Goal: Information Seeking & Learning: Understand process/instructions

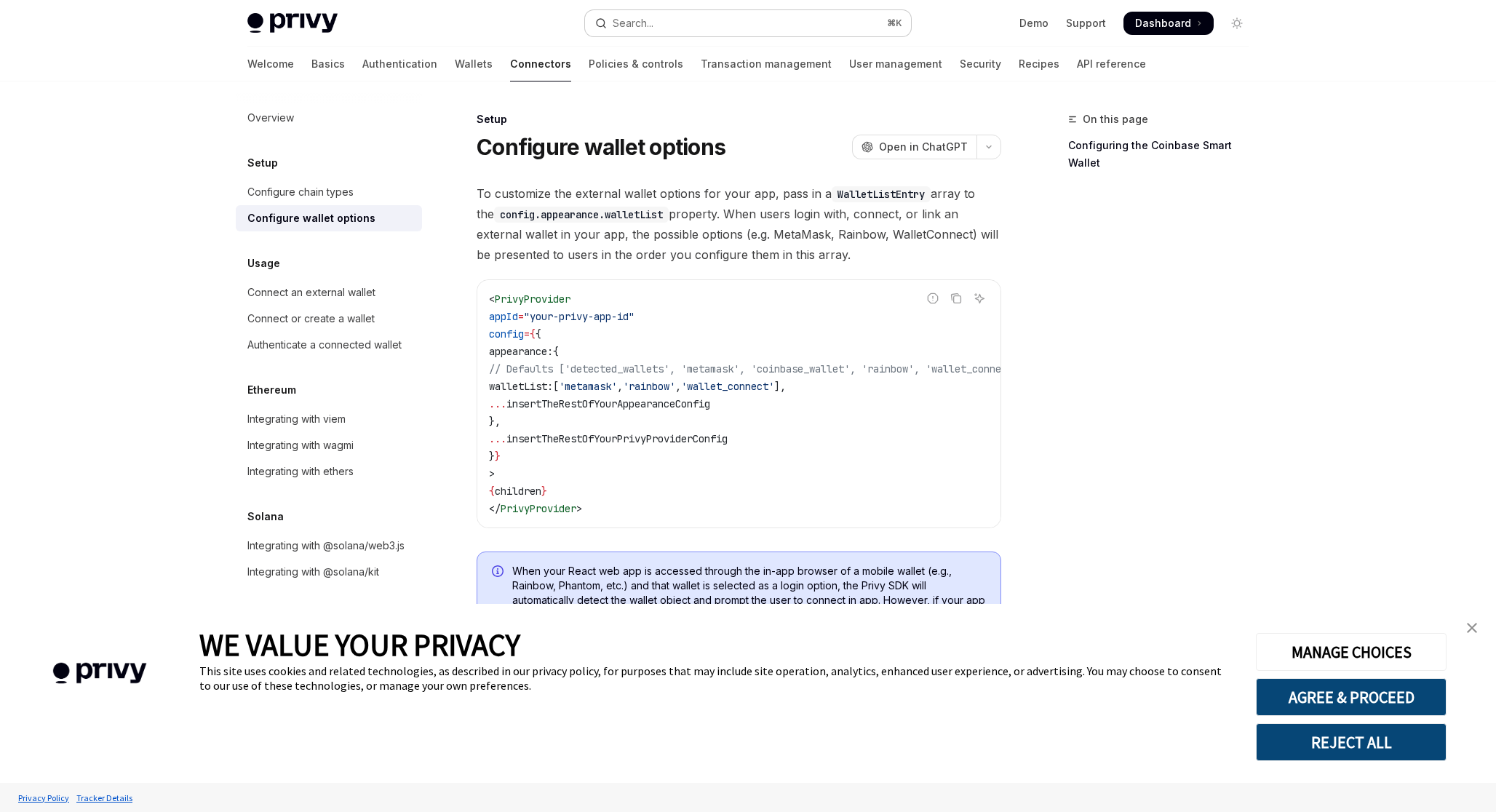
scroll to position [391, 0]
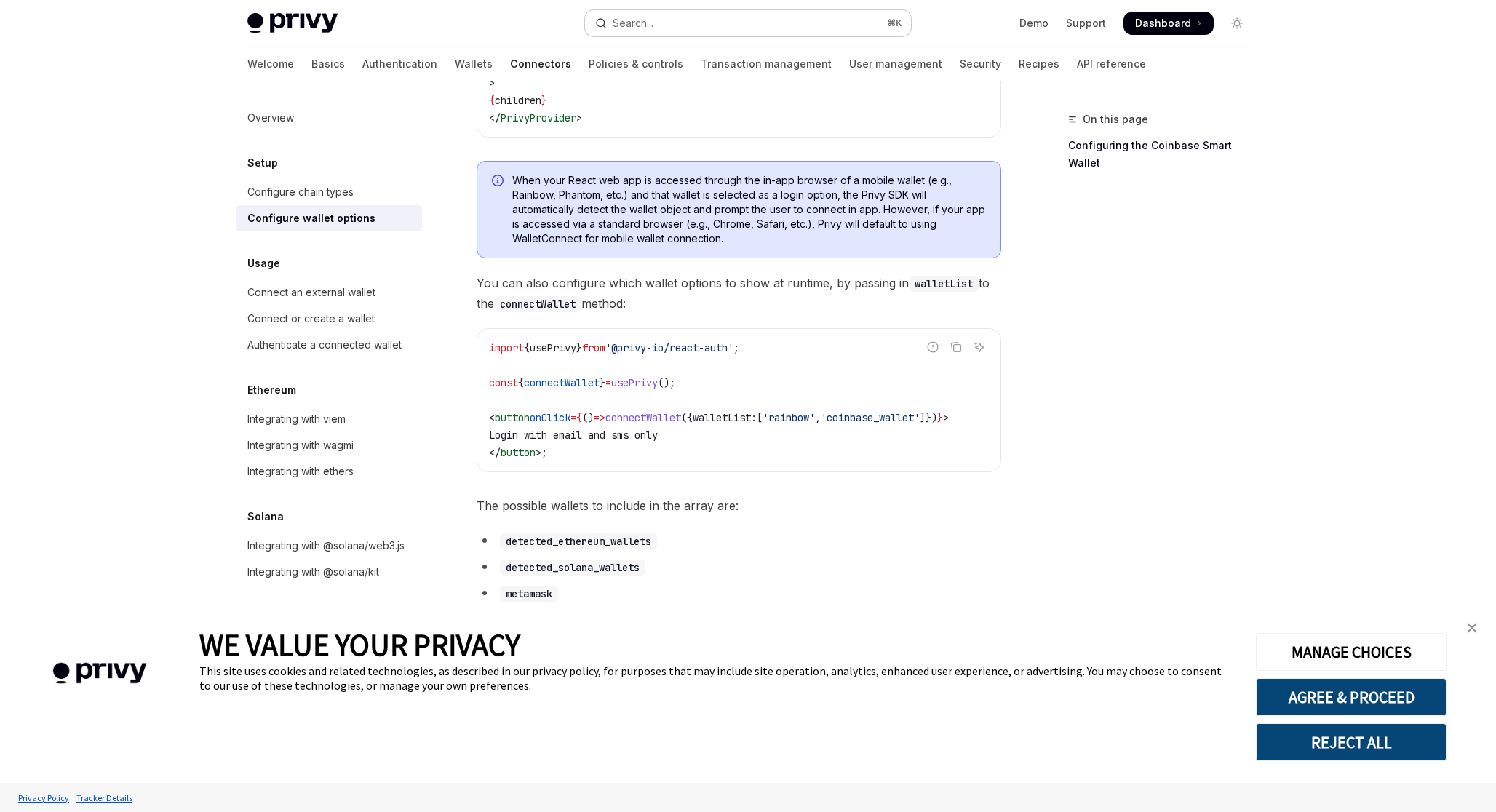
click at [739, 31] on button "Search... ⌘ K" at bounding box center [747, 23] width 326 height 26
click at [718, 28] on button "Search... ⌘ K" at bounding box center [747, 23] width 326 height 26
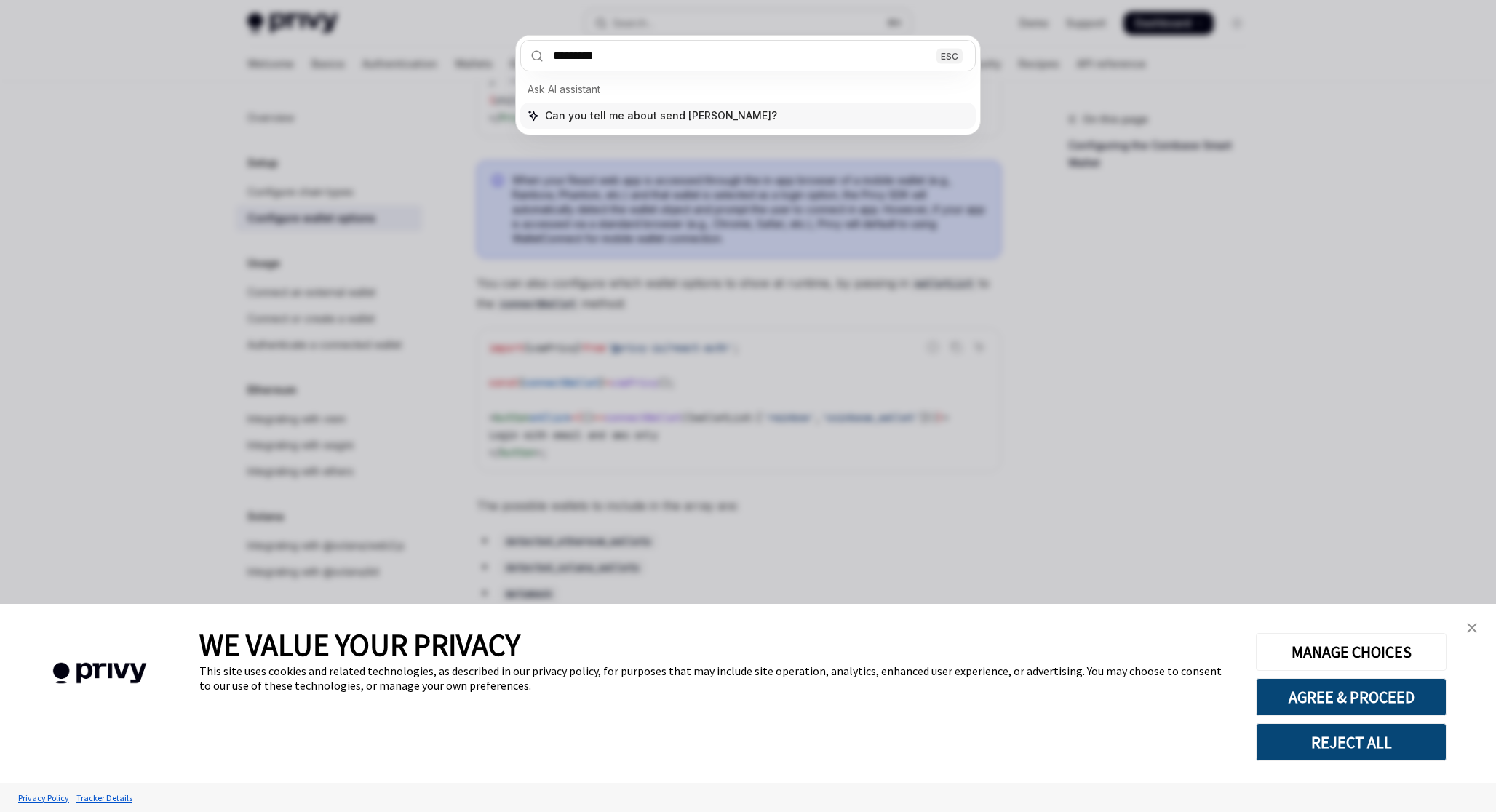
type input "**********"
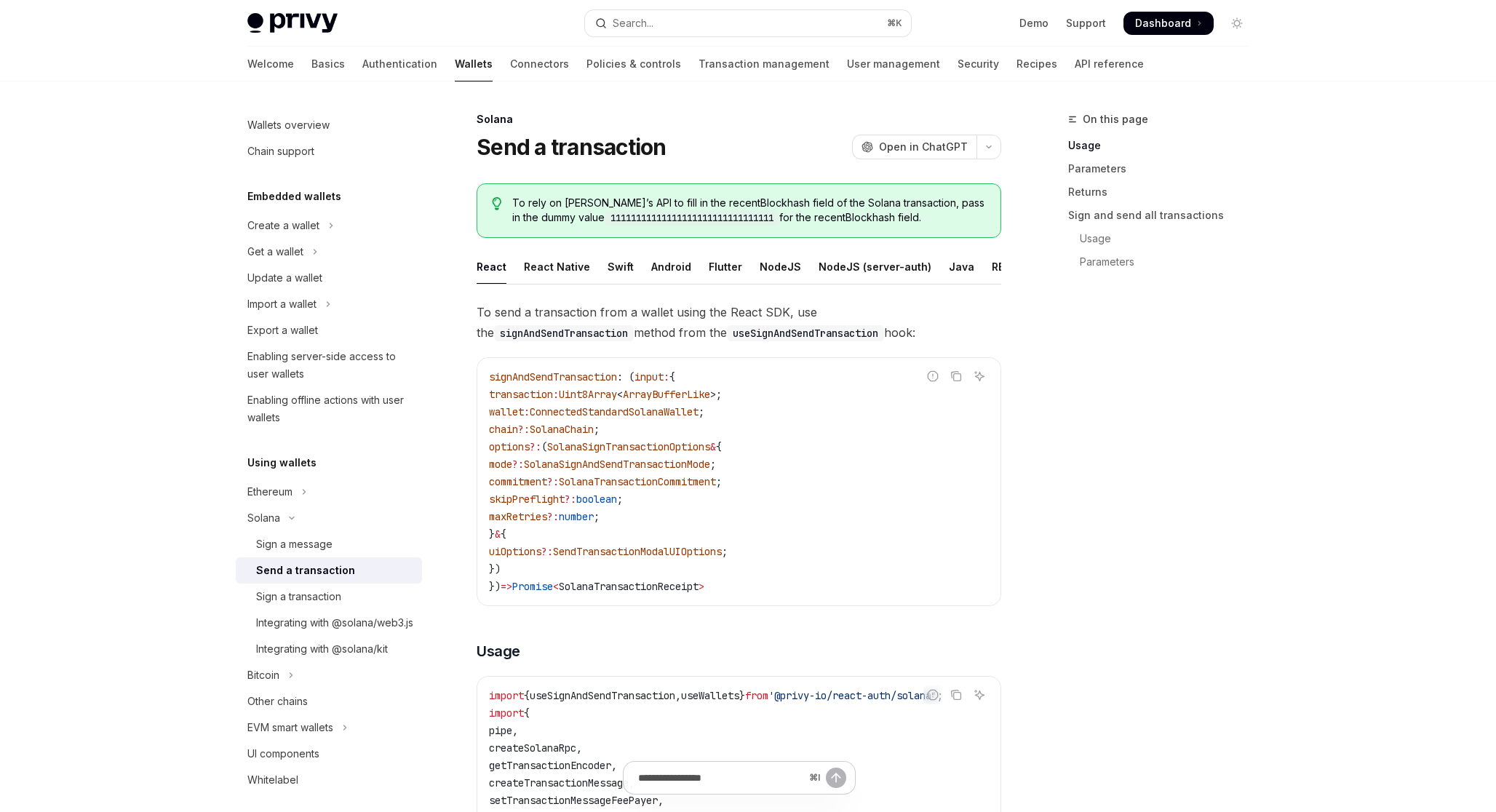
click at [550, 377] on span "signAndSendTransaction" at bounding box center [553, 377] width 128 height 13
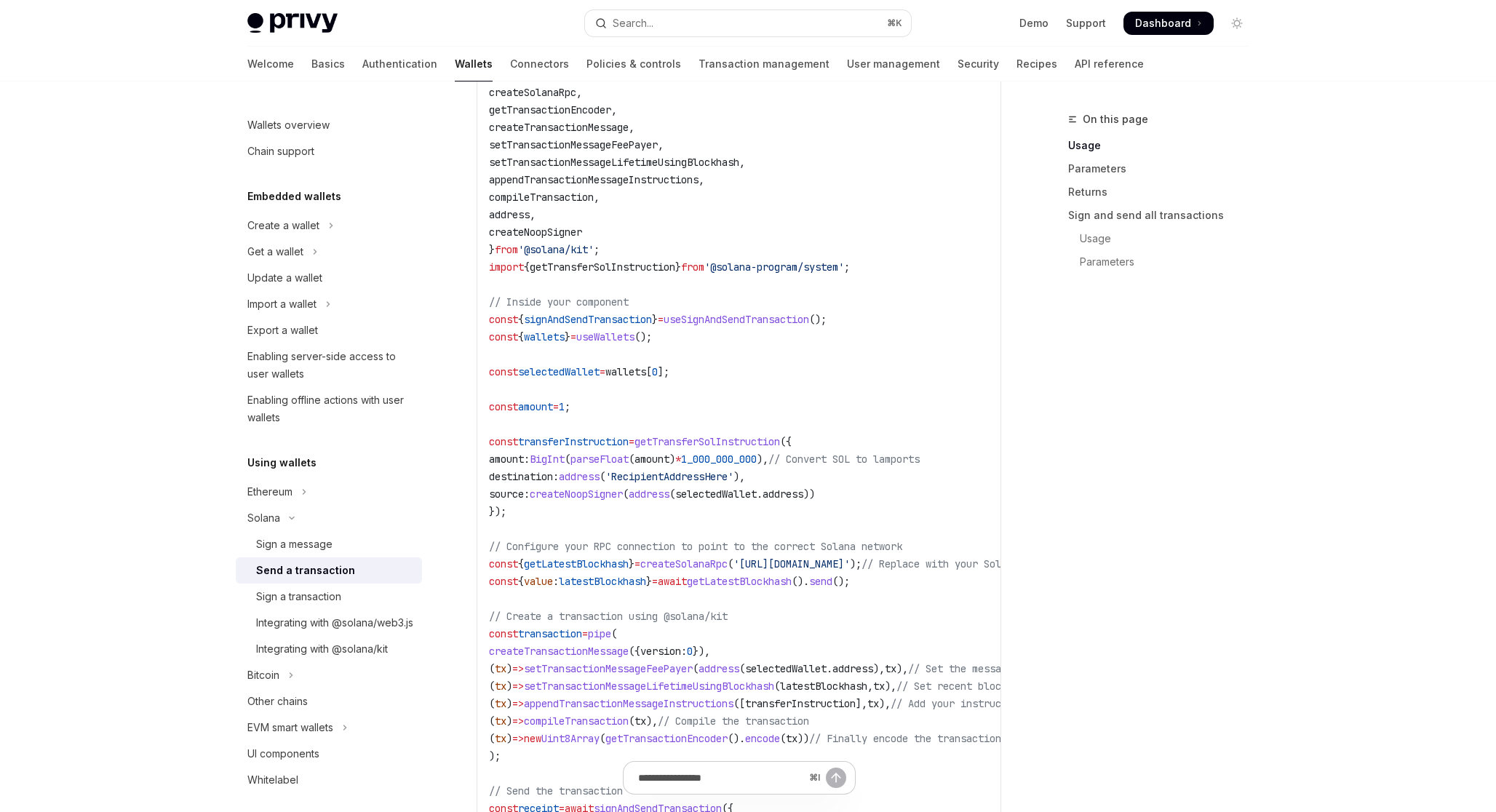
scroll to position [565, 0]
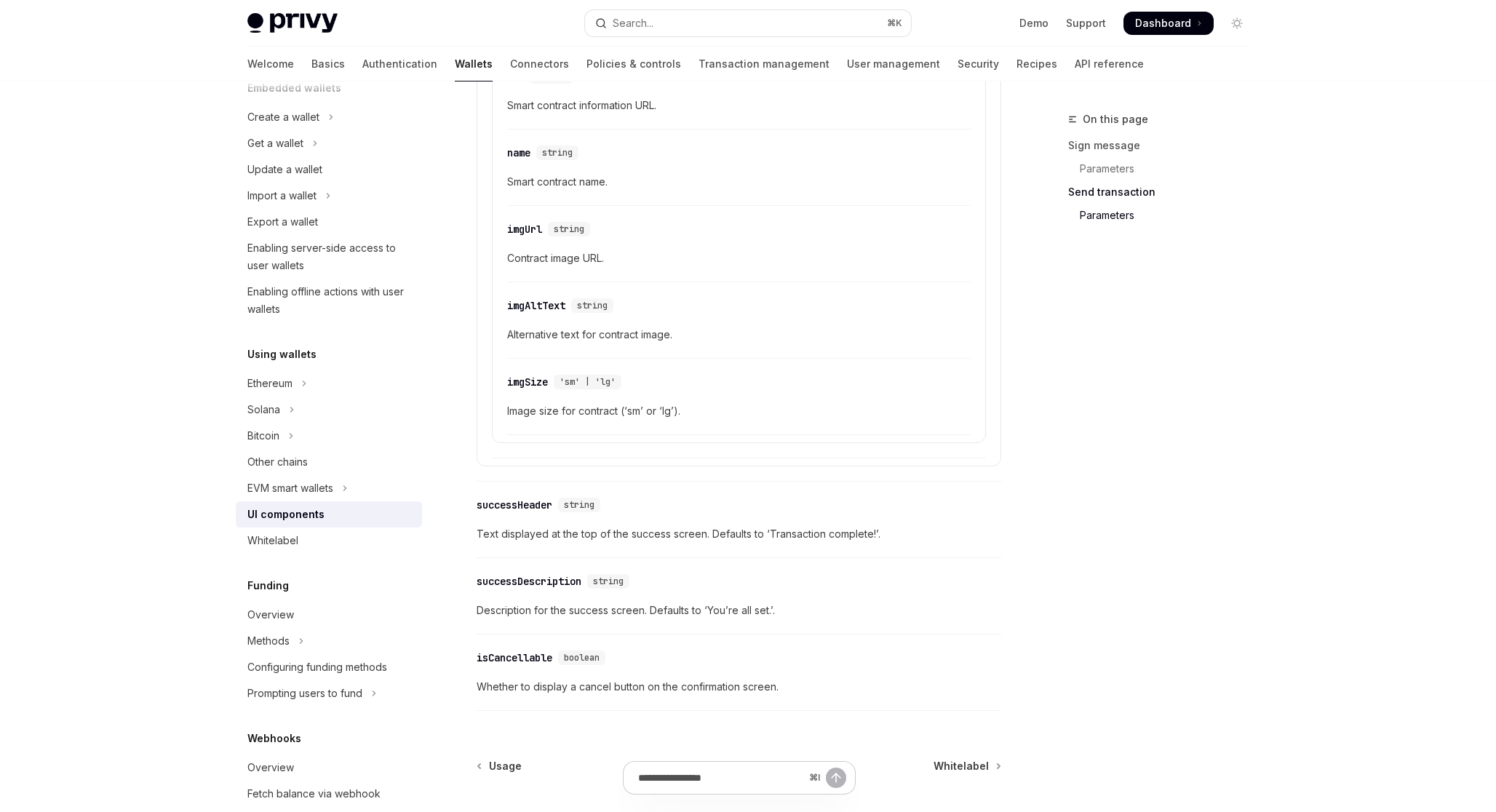
scroll to position [2473, 0]
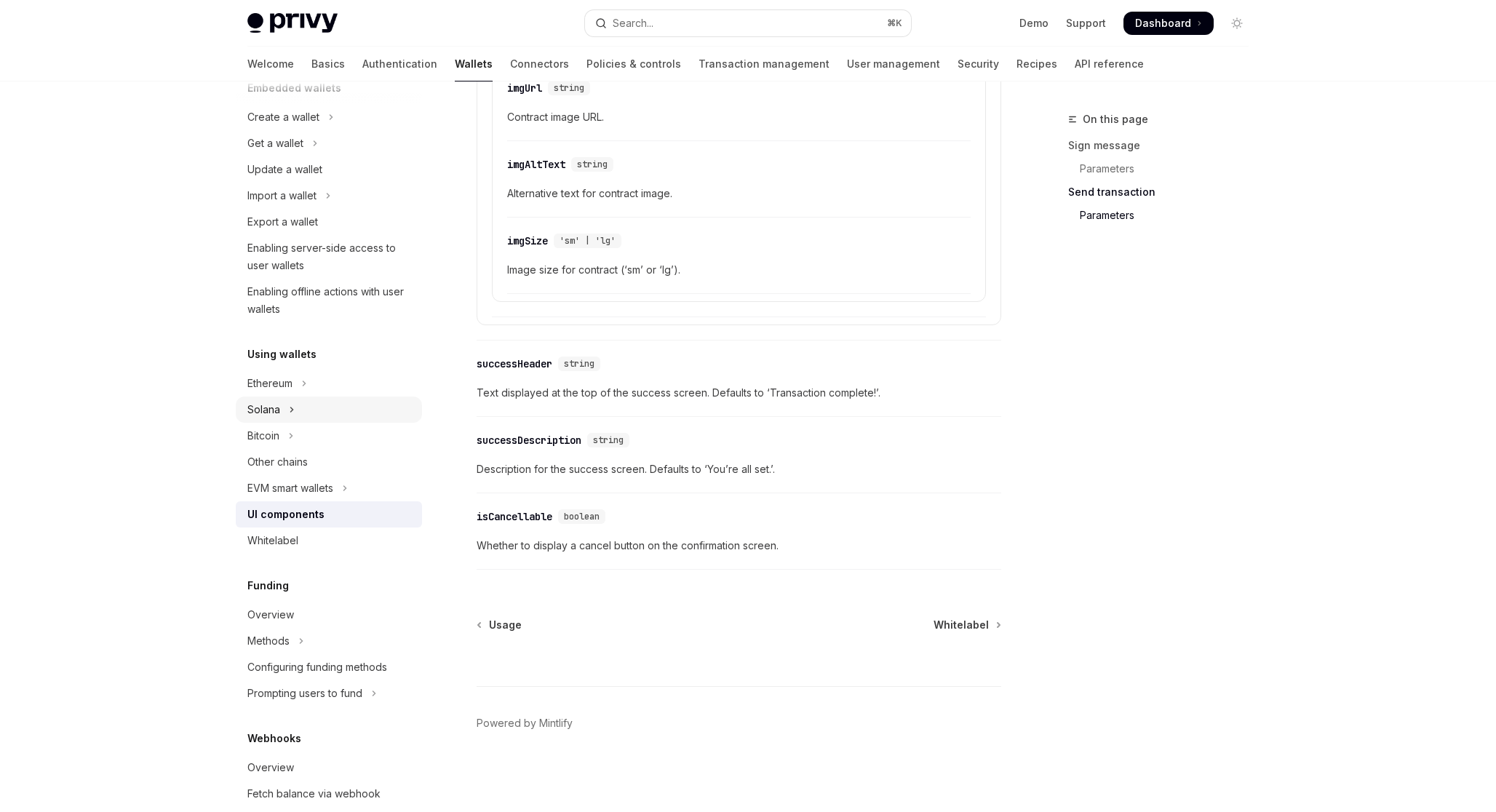
click at [285, 417] on button "Solana" at bounding box center [329, 409] width 186 height 26
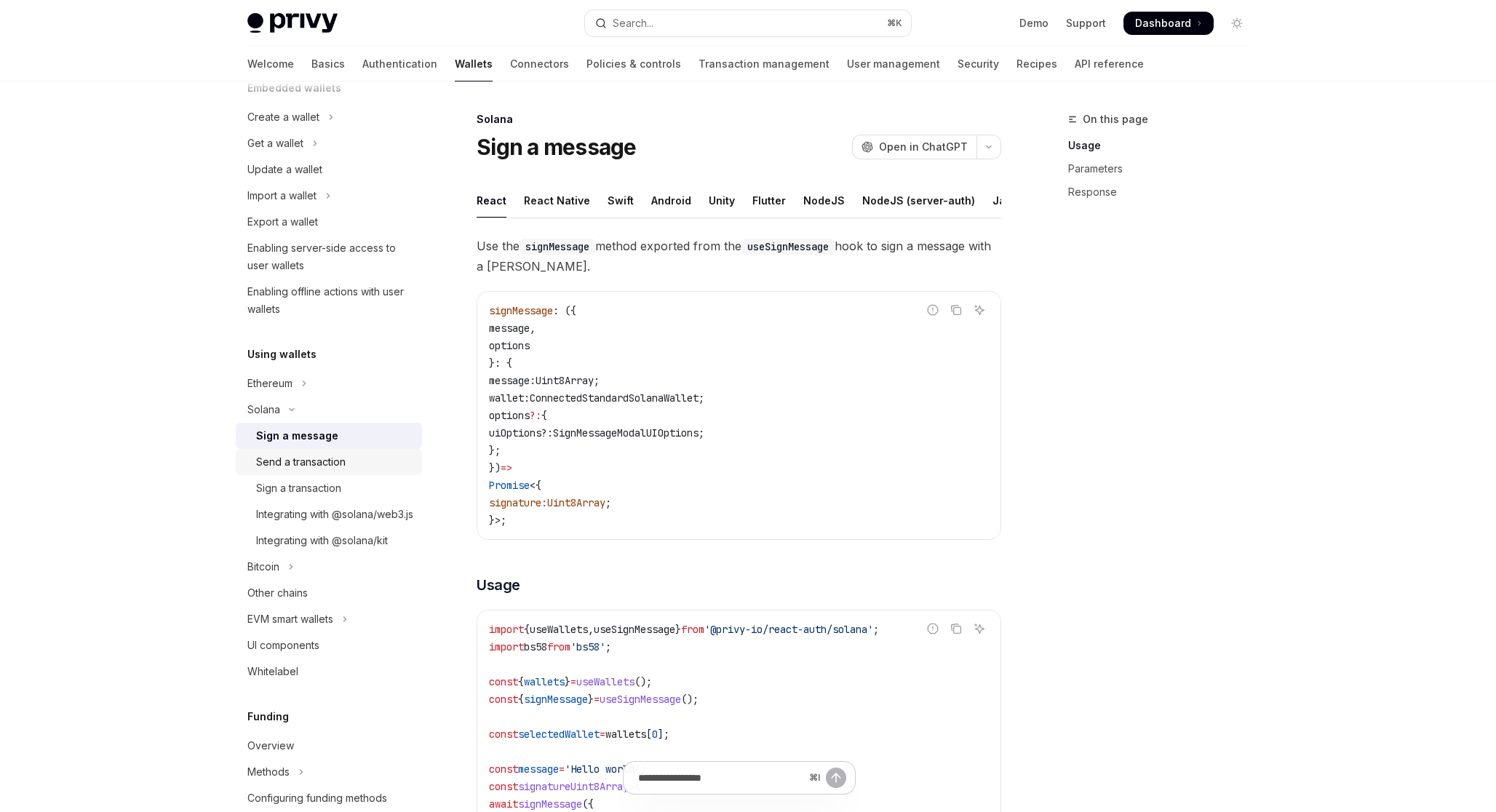
click at [294, 454] on div "Send a transaction" at bounding box center [300, 462] width 89 height 18
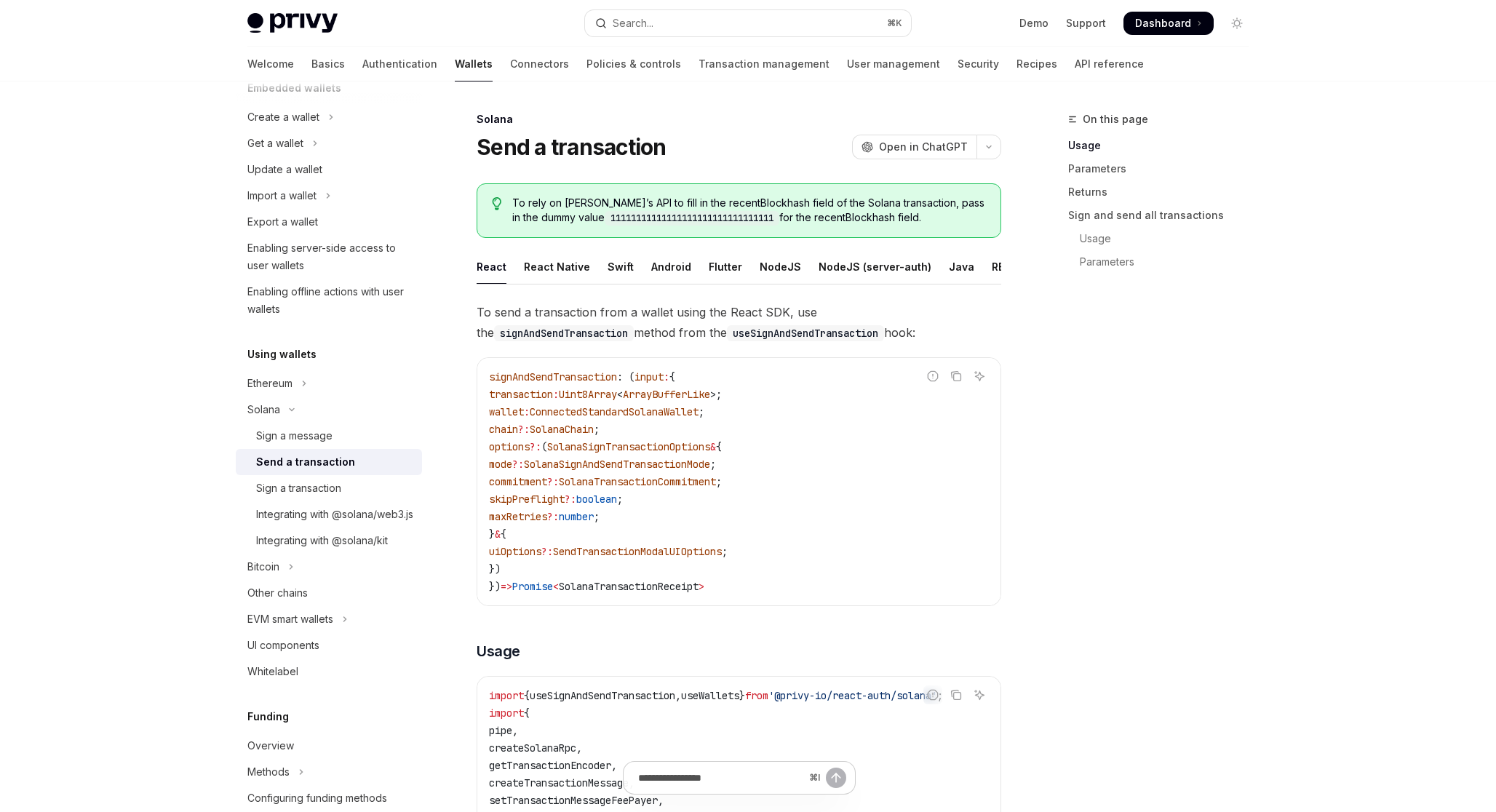
click at [563, 385] on code "signAndSendTransaction : ( input : { transaction : Uint8Array < ArrayBufferLike…" at bounding box center [738, 481] width 500 height 227
copy span "signAndSendTransaction"
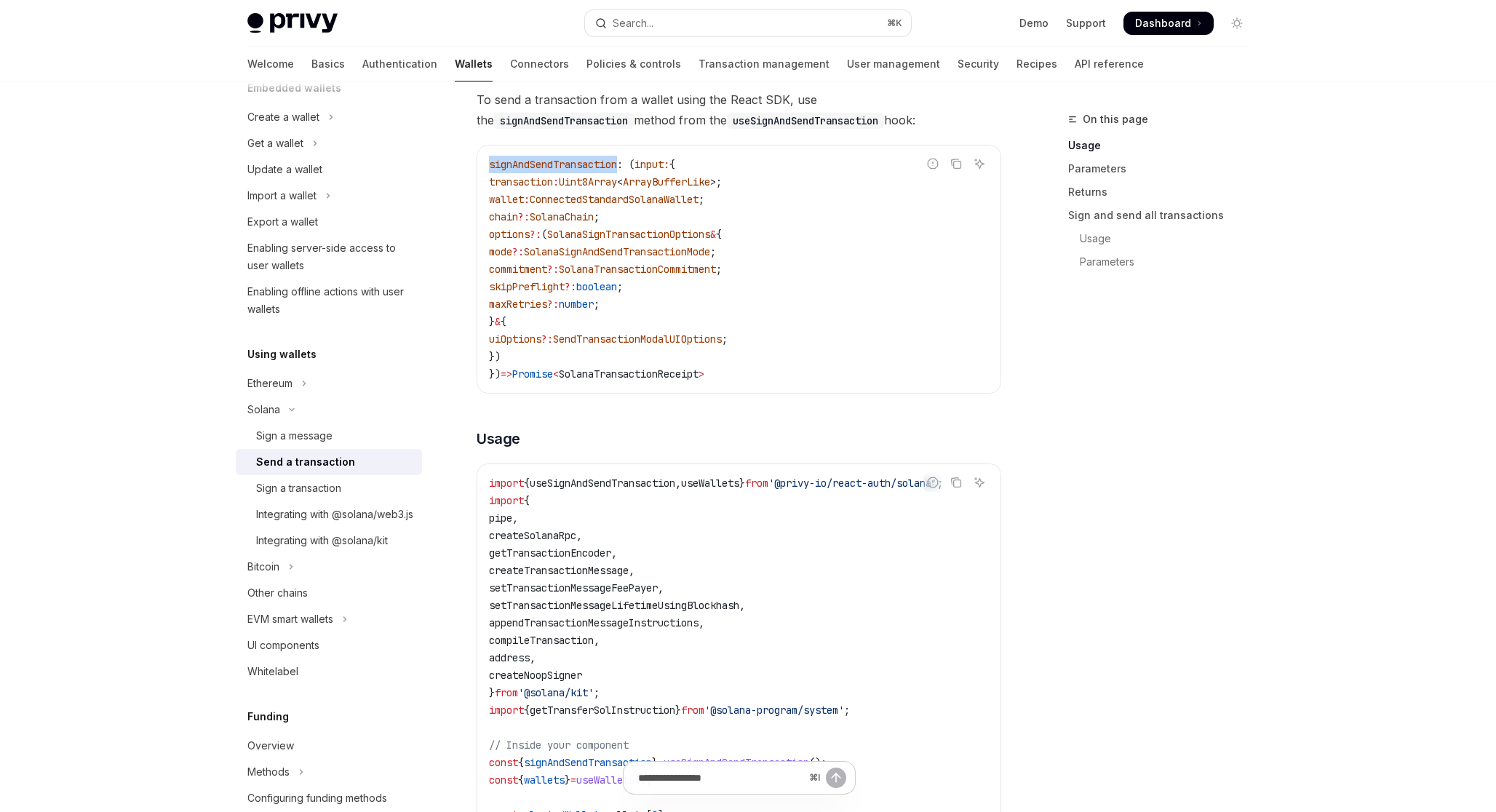
scroll to position [246, 0]
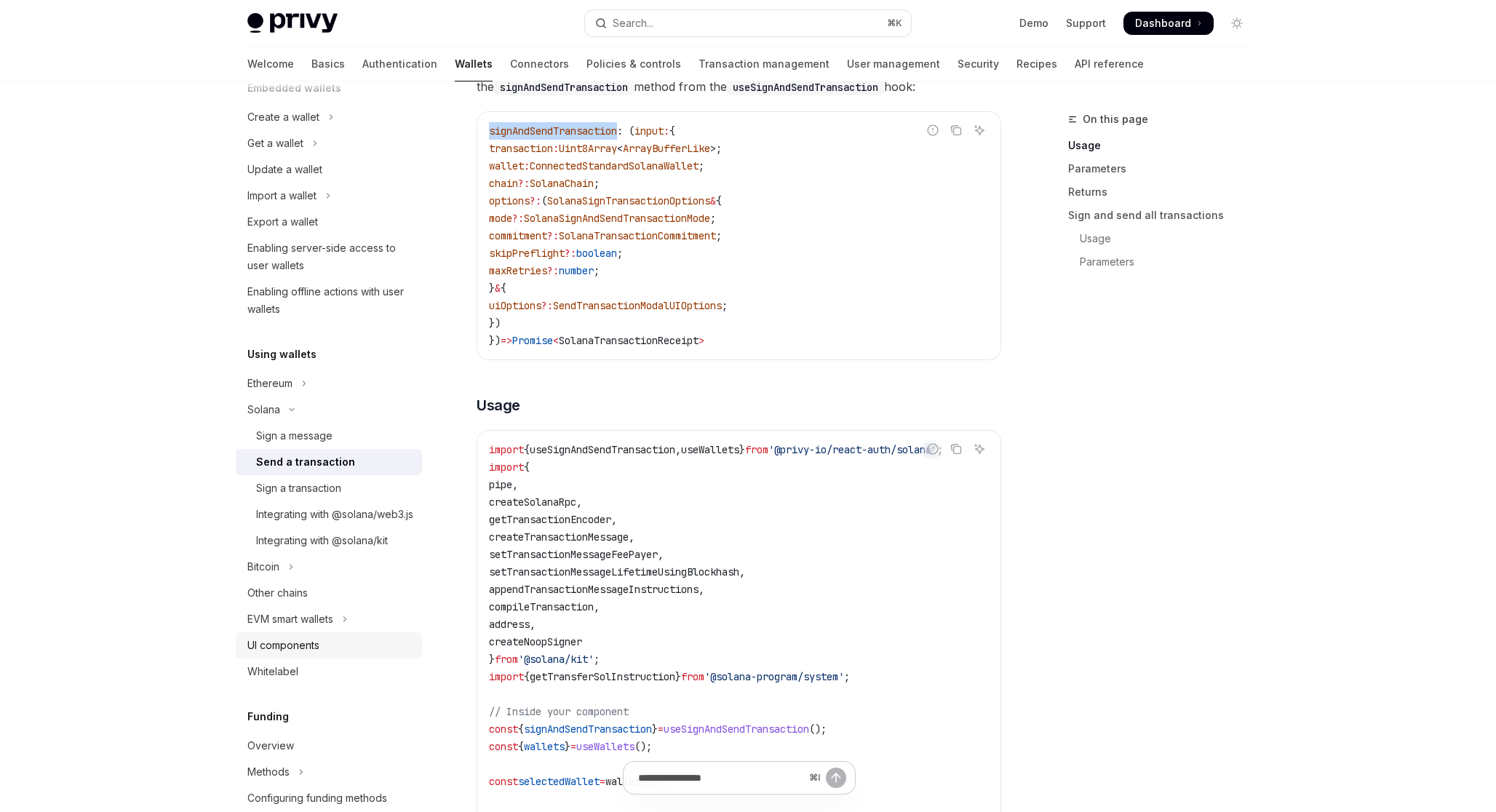
click at [304, 654] on div "UI components" at bounding box center [284, 644] width 72 height 18
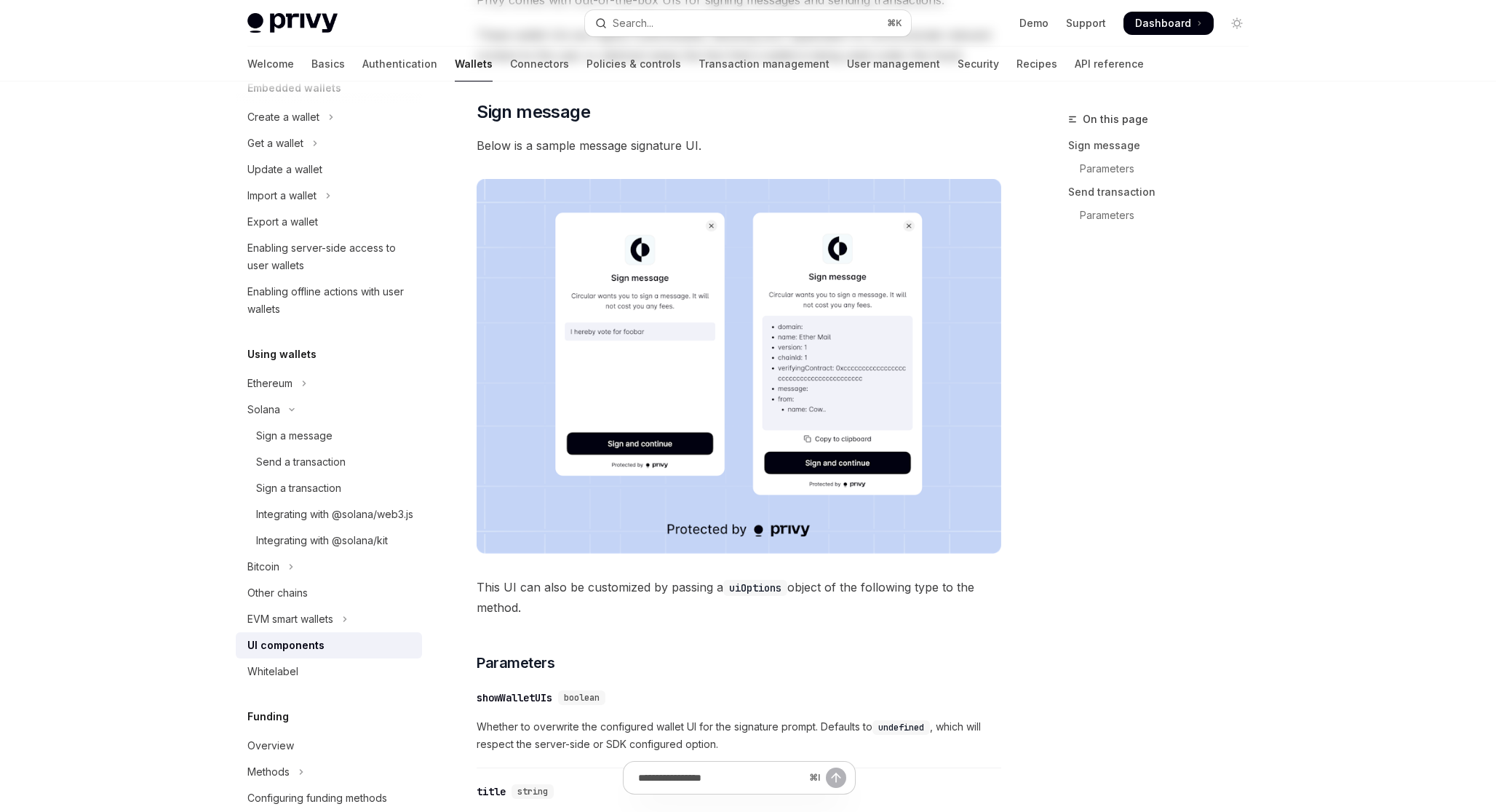
type textarea "*"
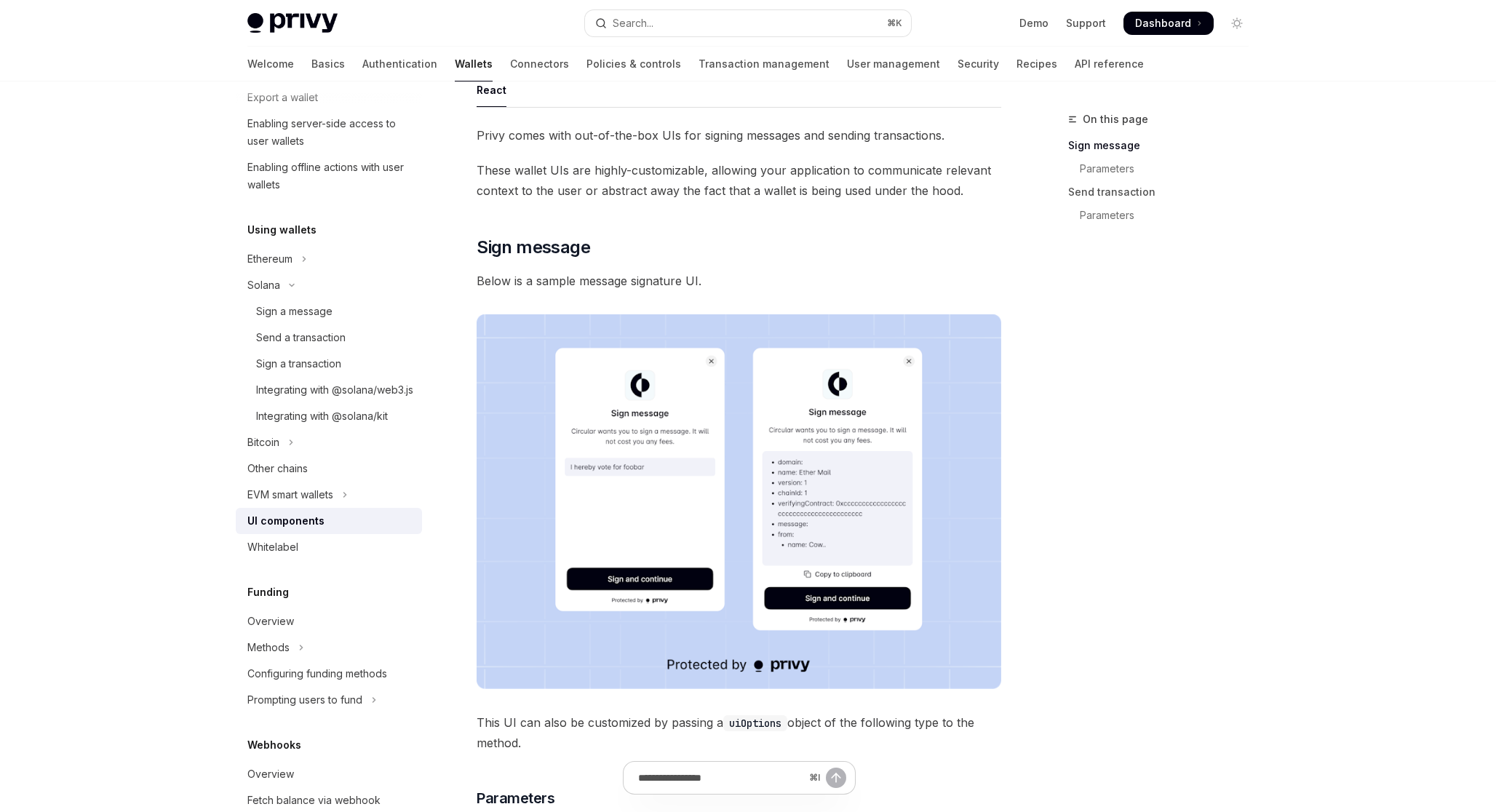
scroll to position [117, 0]
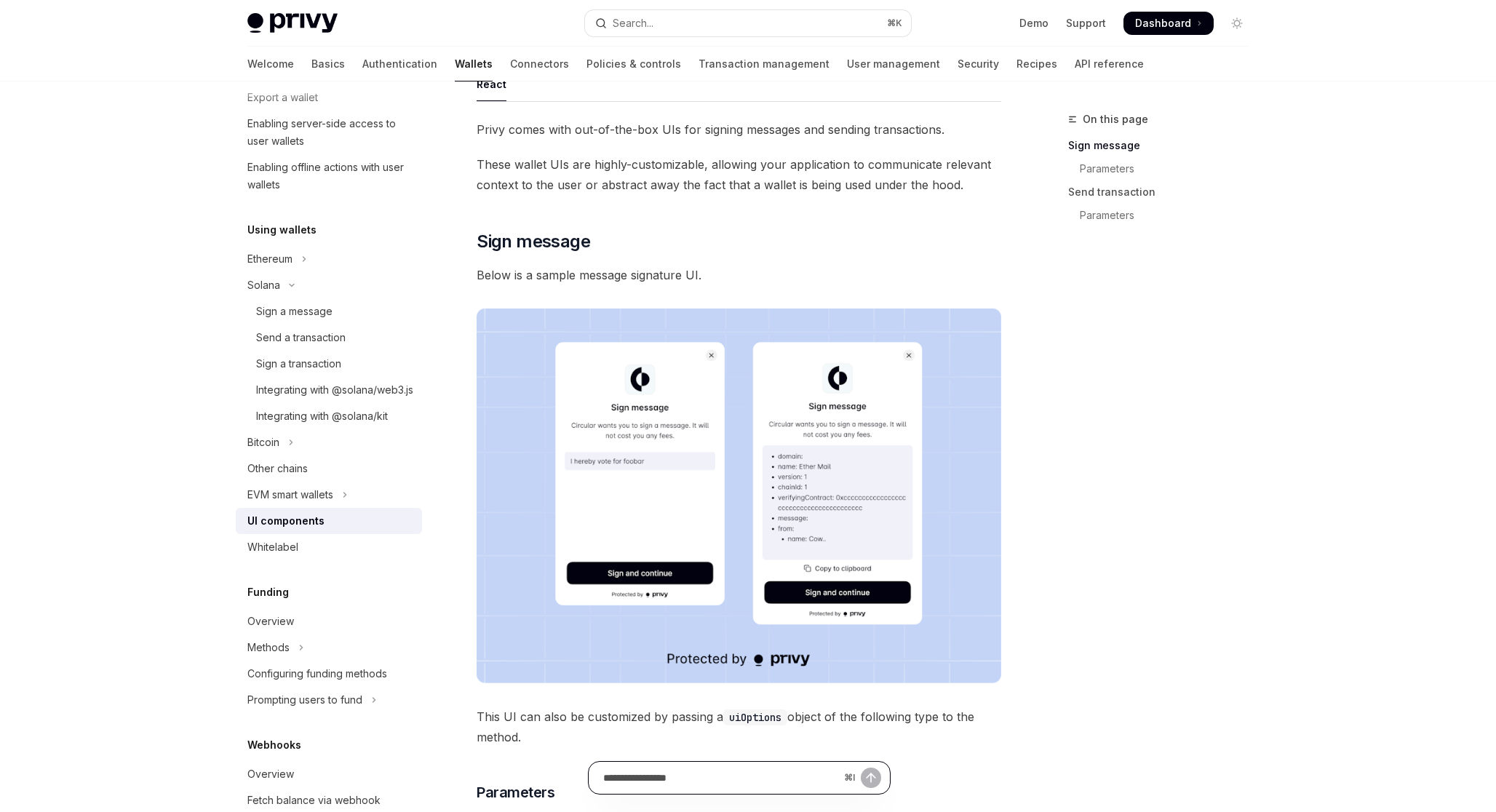
click at [716, 779] on input "Ask a question..." at bounding box center [720, 778] width 235 height 32
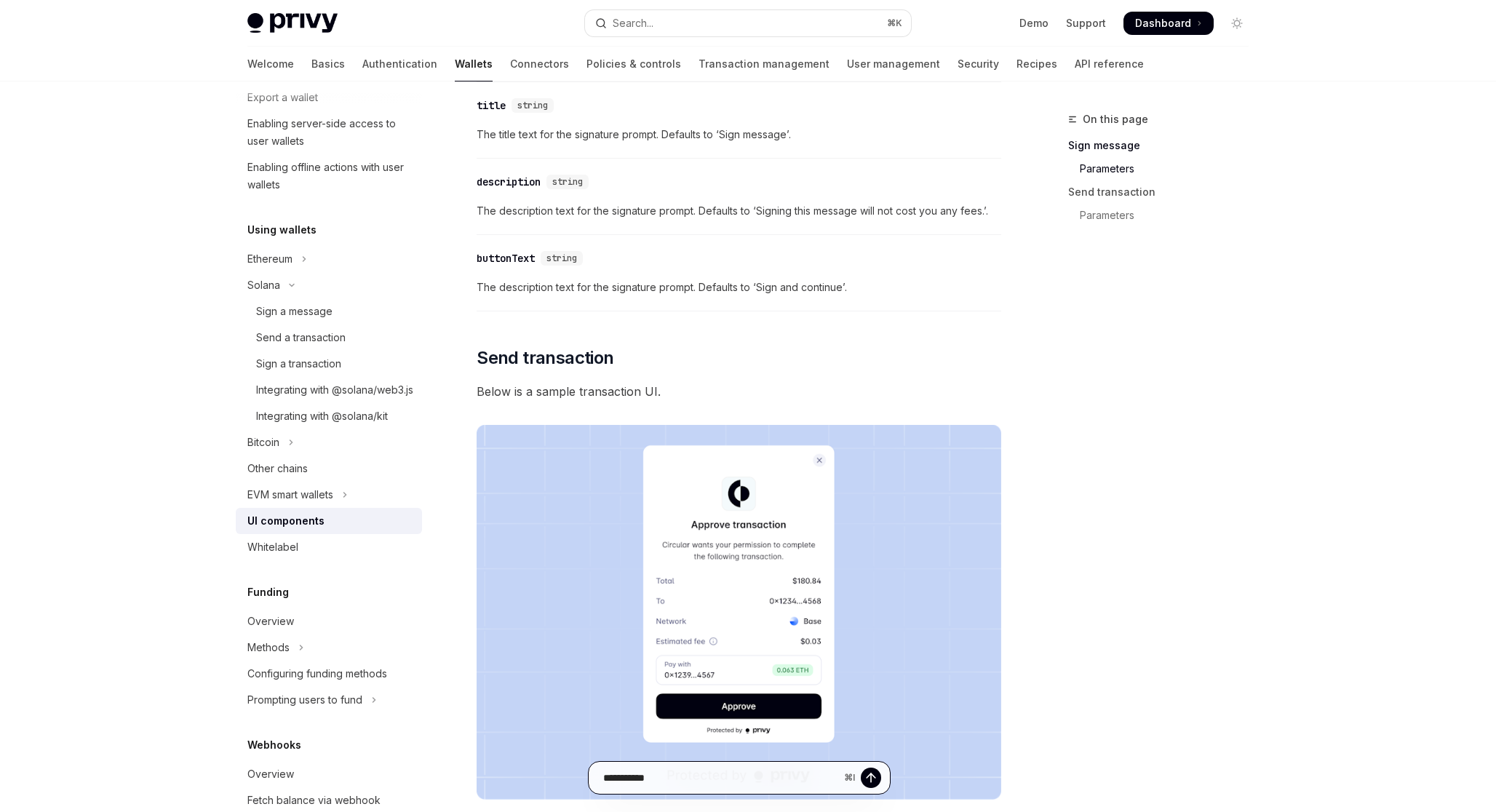
scroll to position [1179, 0]
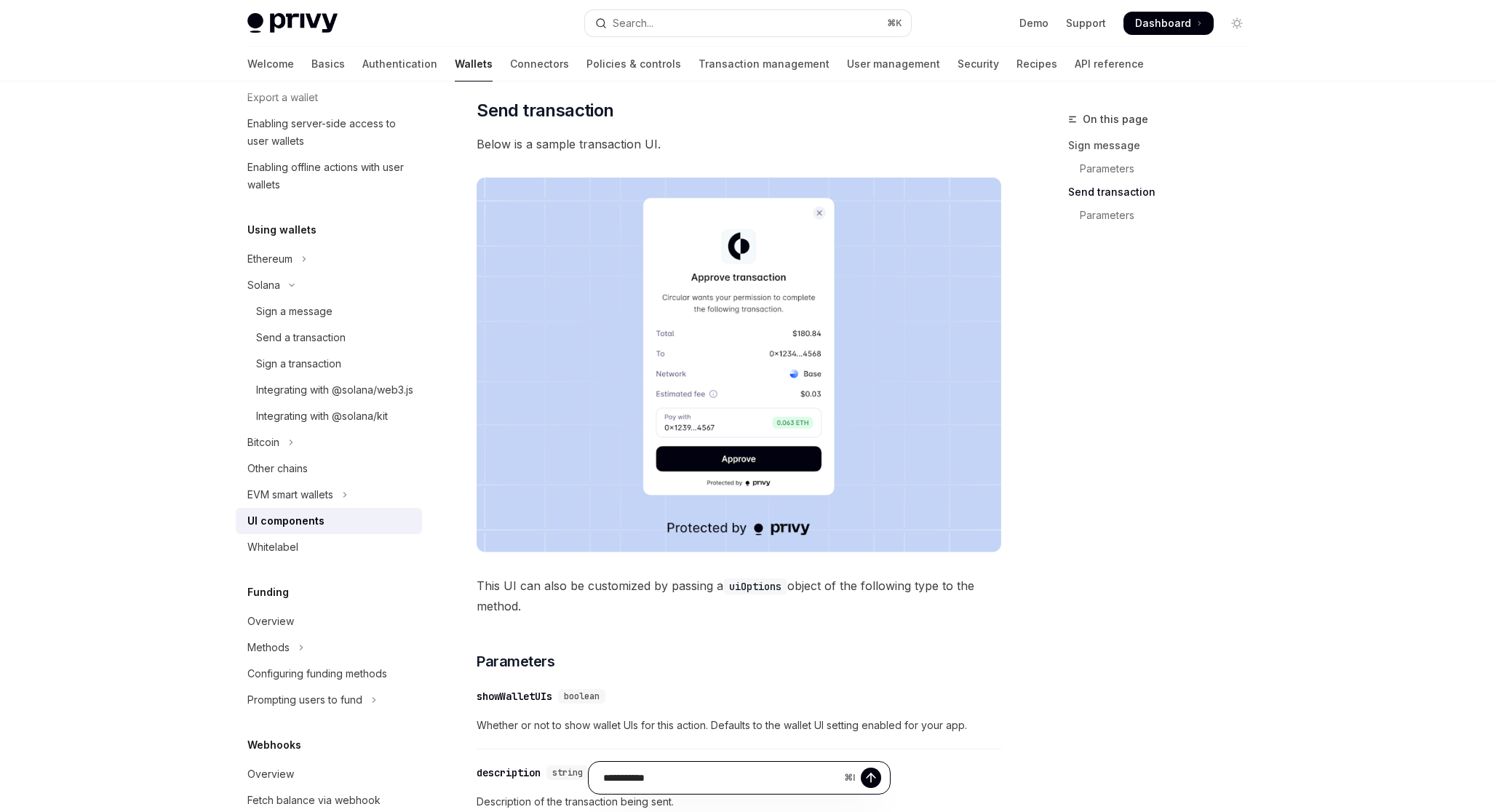
type input "**********"
